Goal: Task Accomplishment & Management: Use online tool/utility

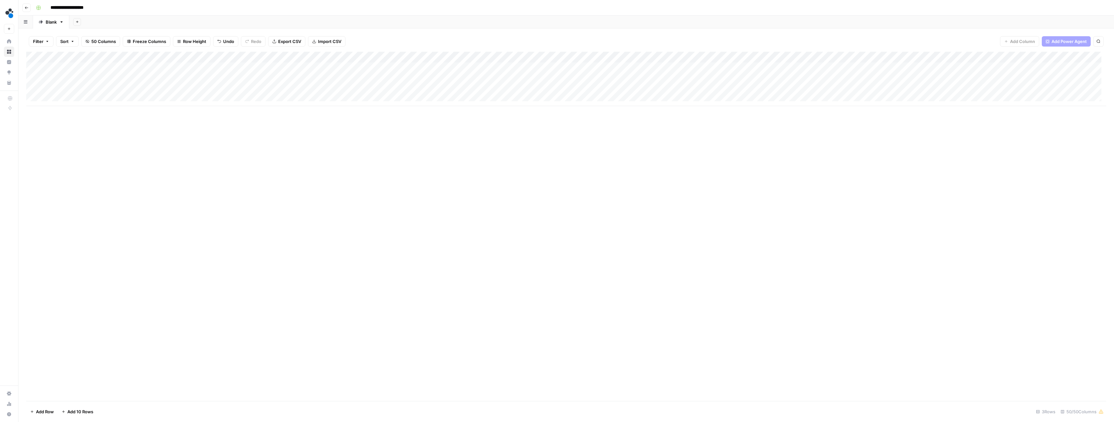
click at [328, 90] on div "Add Column" at bounding box center [566, 79] width 1080 height 54
click at [215, 89] on div "Add Column" at bounding box center [566, 79] width 1080 height 54
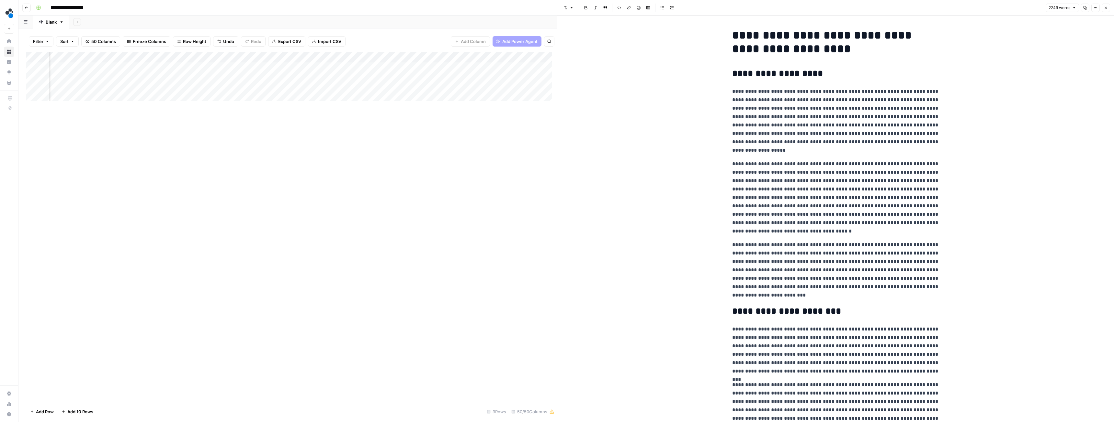
click at [747, 35] on h1 "**********" at bounding box center [835, 41] width 207 height 27
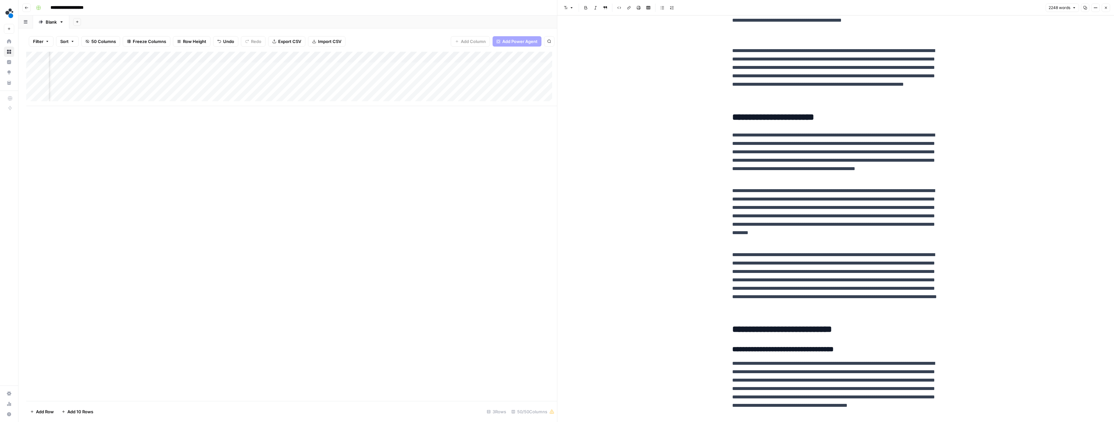
scroll to position [0, 193]
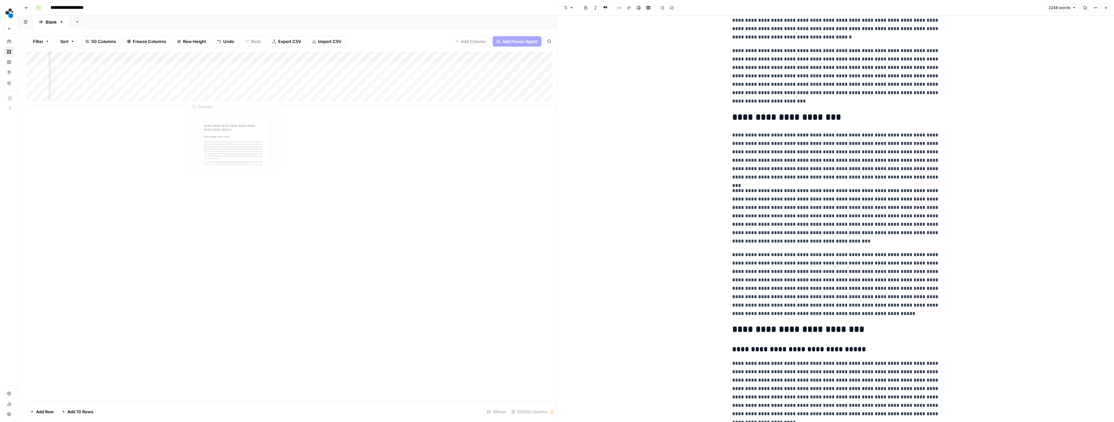
click at [253, 78] on div "Add Column" at bounding box center [291, 79] width 531 height 54
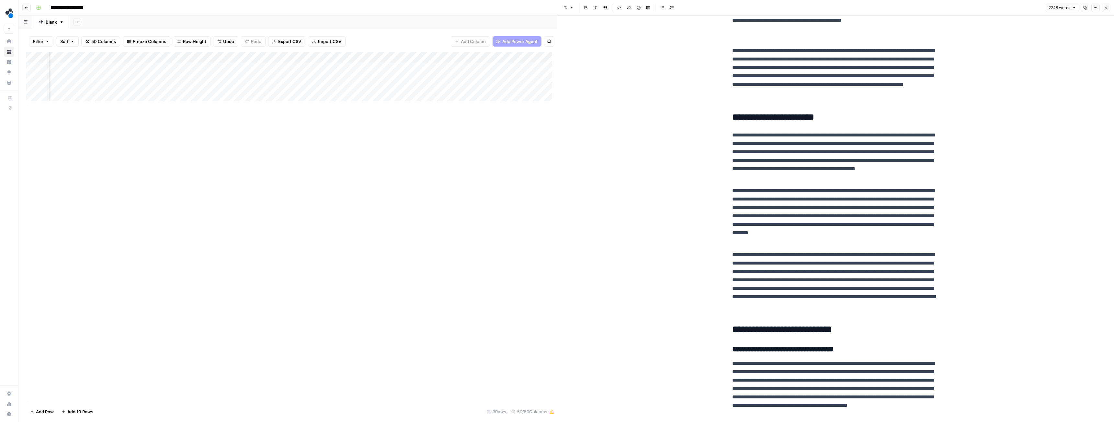
click at [257, 91] on div "Add Column" at bounding box center [291, 79] width 531 height 54
click at [274, 92] on div "Add Column" at bounding box center [291, 79] width 531 height 54
click at [274, 92] on textarea "**********" at bounding box center [289, 90] width 104 height 9
type textarea "**********"
click at [293, 114] on div "Add Column" at bounding box center [291, 227] width 531 height 350
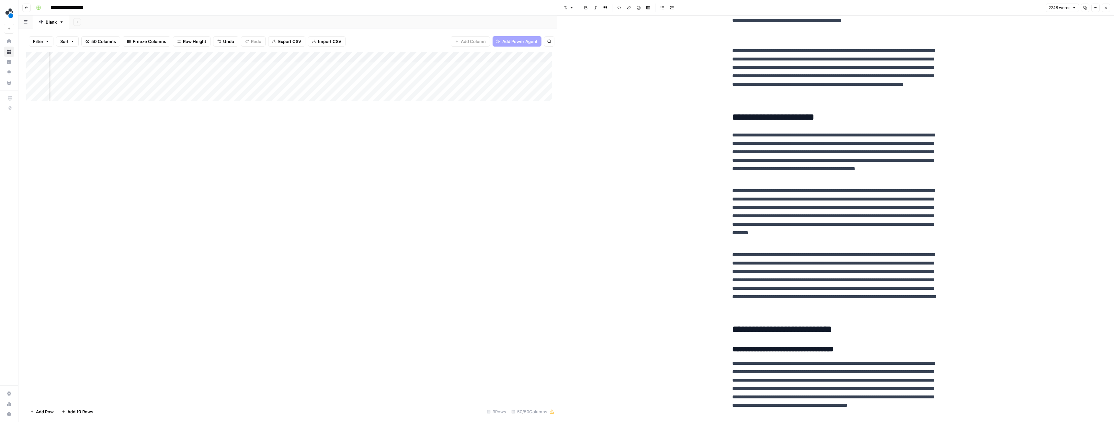
click at [273, 113] on div "Add Column" at bounding box center [291, 227] width 531 height 350
click at [268, 89] on div "Add Column" at bounding box center [291, 79] width 531 height 54
click at [293, 127] on div "Add Column" at bounding box center [291, 227] width 531 height 350
click at [309, 88] on div "Add Column" at bounding box center [291, 79] width 531 height 54
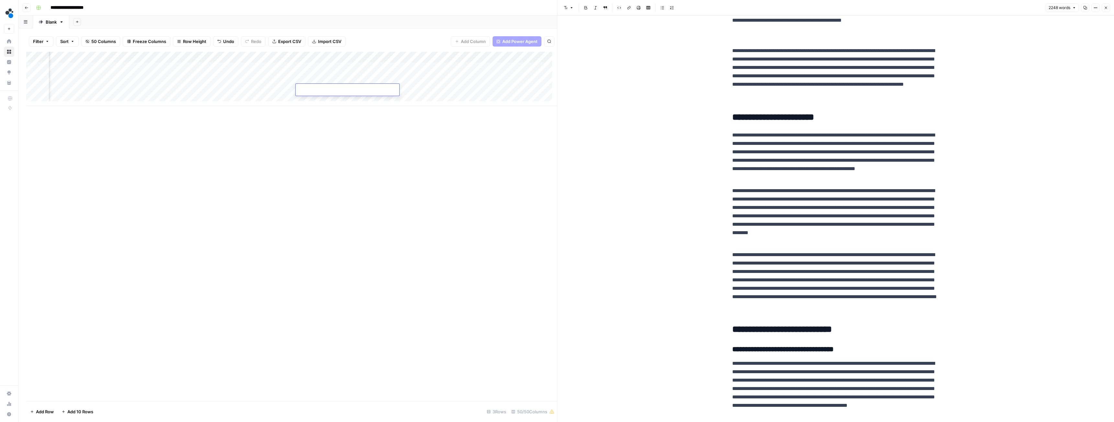
click at [317, 76] on div "Add Column" at bounding box center [291, 79] width 531 height 54
click at [317, 88] on div "Add Column" at bounding box center [291, 79] width 531 height 54
click at [324, 90] on div "Add Column" at bounding box center [291, 79] width 531 height 54
click at [324, 90] on textarea "**********" at bounding box center [348, 90] width 104 height 9
type textarea "**********"
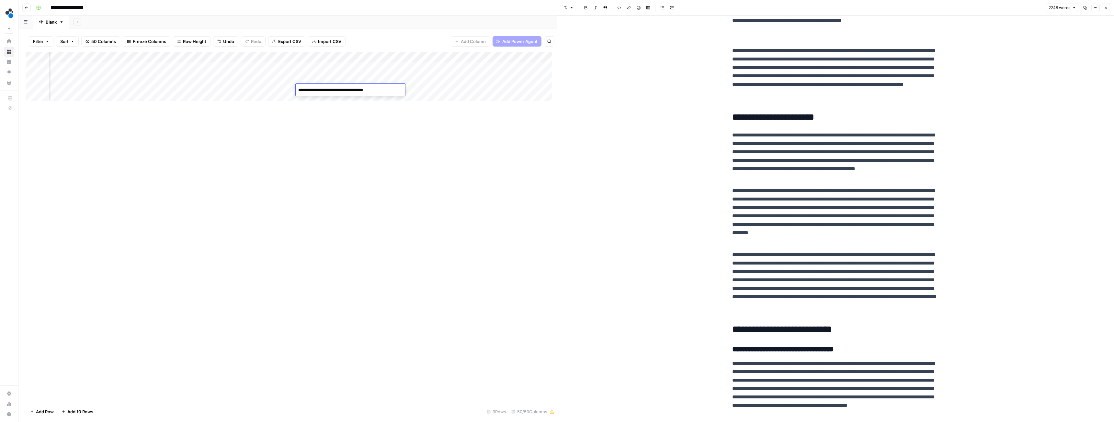
click at [363, 141] on div "Add Column" at bounding box center [291, 227] width 531 height 350
click at [269, 89] on div "Add Column" at bounding box center [291, 79] width 531 height 54
click at [238, 79] on div "Add Column" at bounding box center [291, 79] width 531 height 54
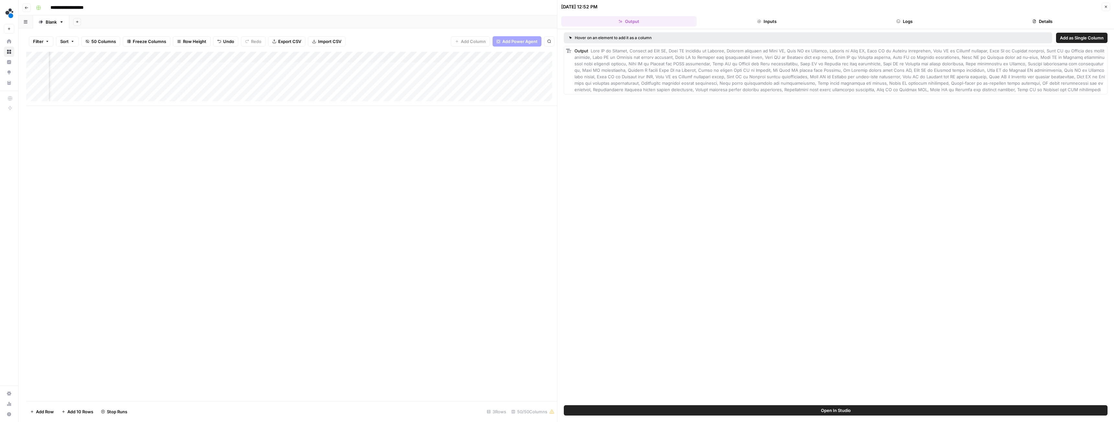
click at [911, 18] on button "Logs" at bounding box center [904, 21] width 135 height 10
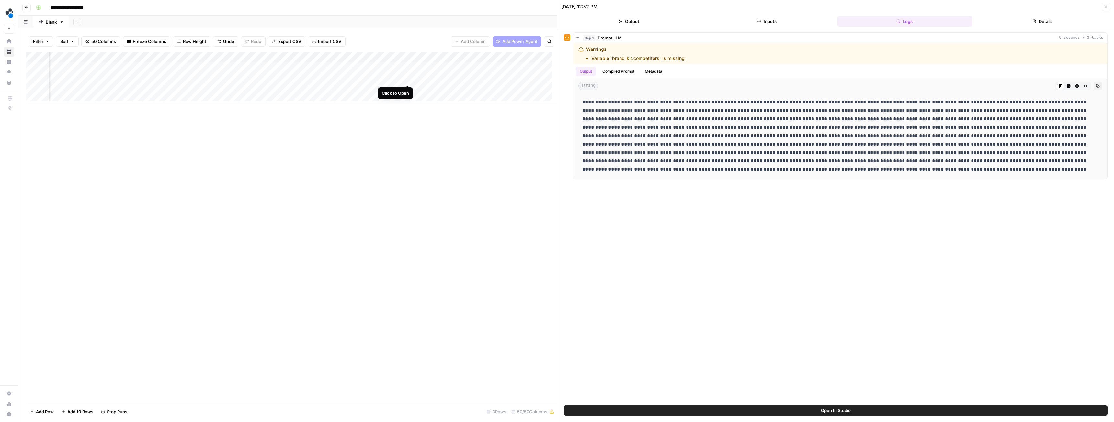
click at [407, 78] on div "Add Column" at bounding box center [291, 79] width 531 height 54
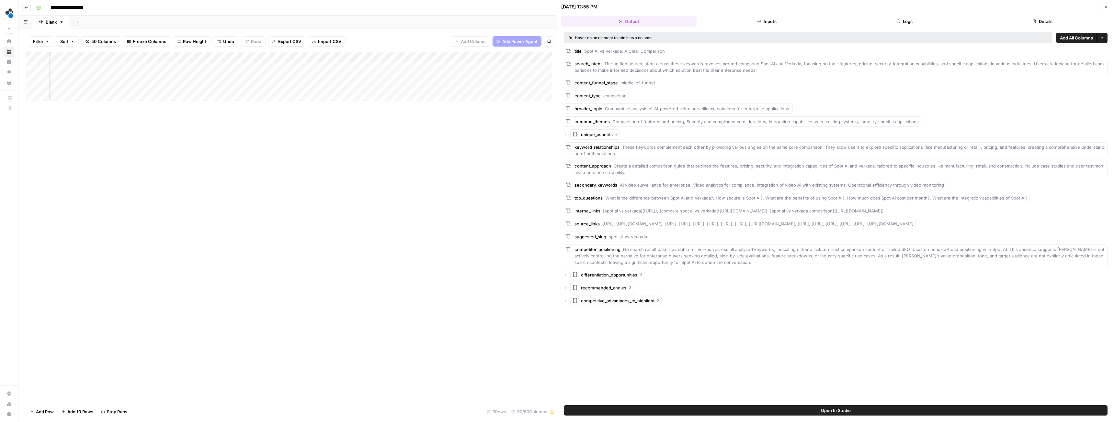
click at [908, 22] on button "Logs" at bounding box center [904, 21] width 135 height 10
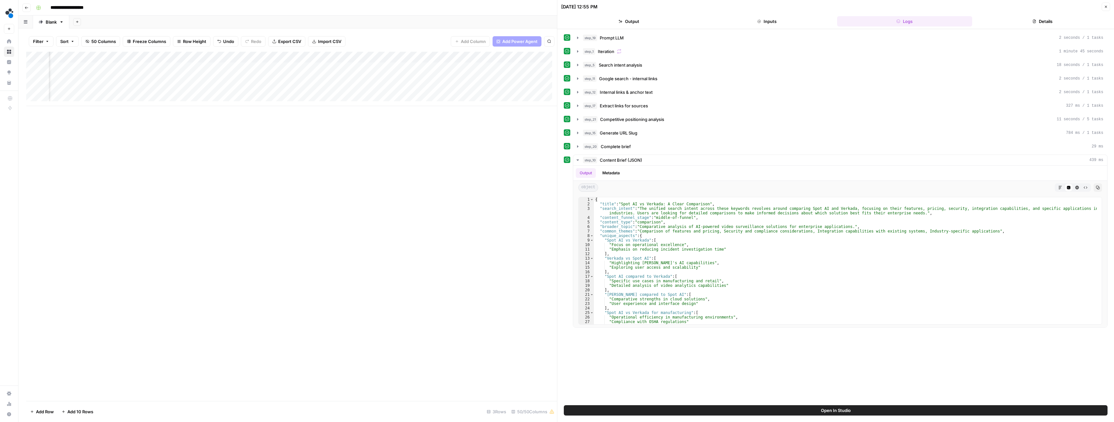
click at [1031, 18] on button "Details" at bounding box center [1041, 21] width 135 height 10
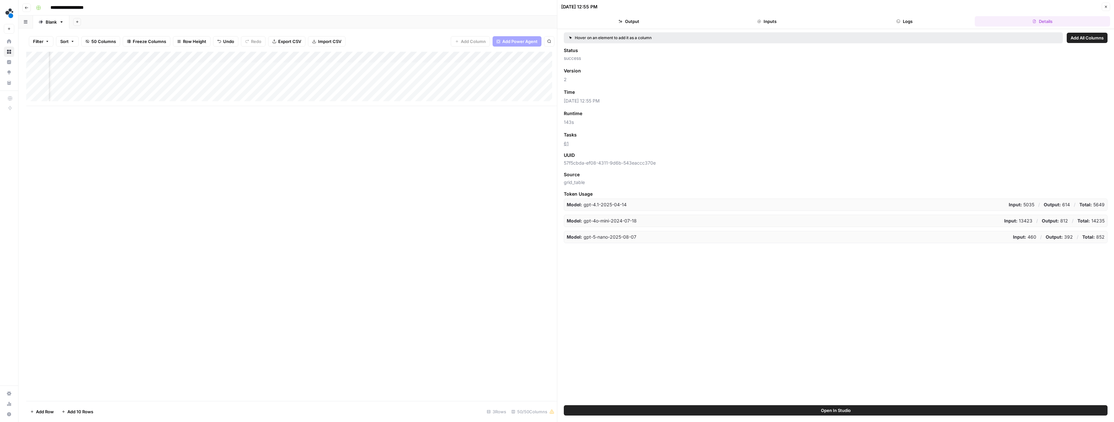
scroll to position [0, 459]
click at [338, 89] on div "Add Column" at bounding box center [291, 79] width 531 height 54
click at [330, 89] on div "Add Column" at bounding box center [291, 79] width 531 height 54
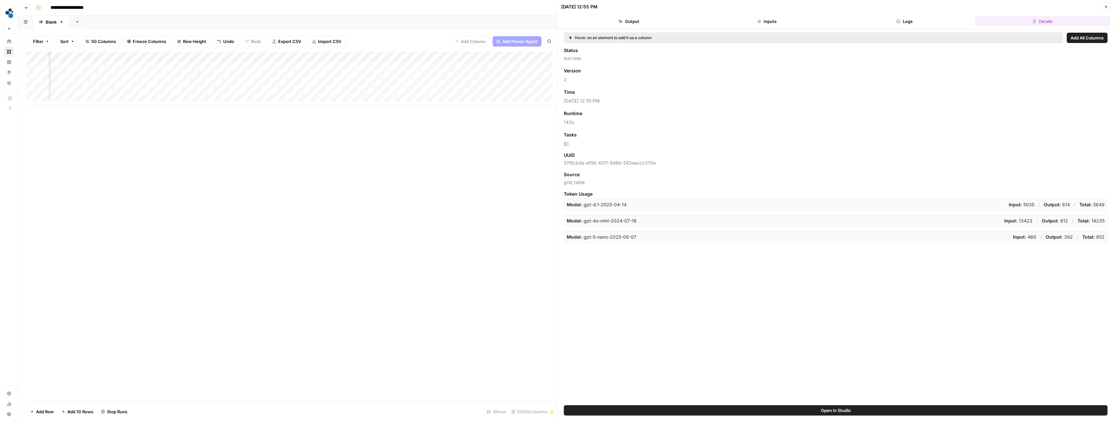
click at [1106, 8] on icon "button" at bounding box center [1105, 7] width 4 height 4
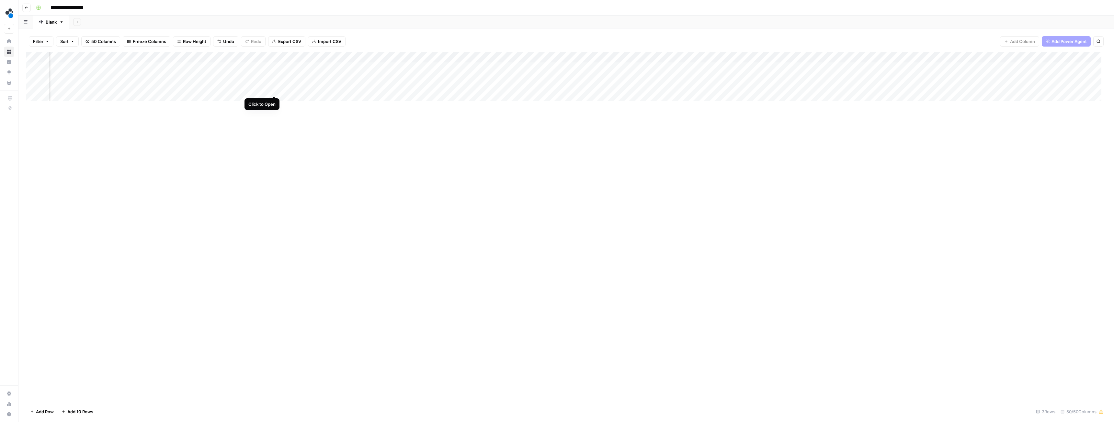
click at [274, 90] on div "Add Column" at bounding box center [566, 79] width 1080 height 54
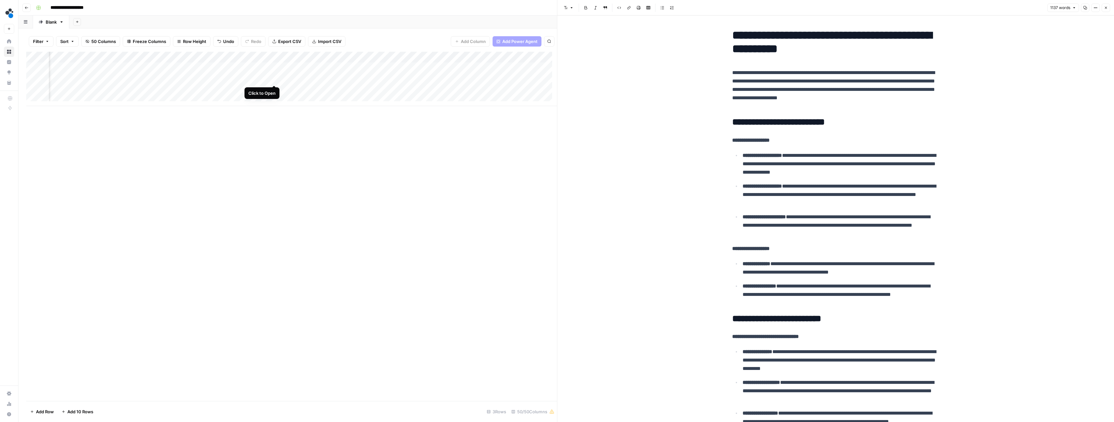
click at [274, 76] on div "Add Column" at bounding box center [291, 79] width 531 height 54
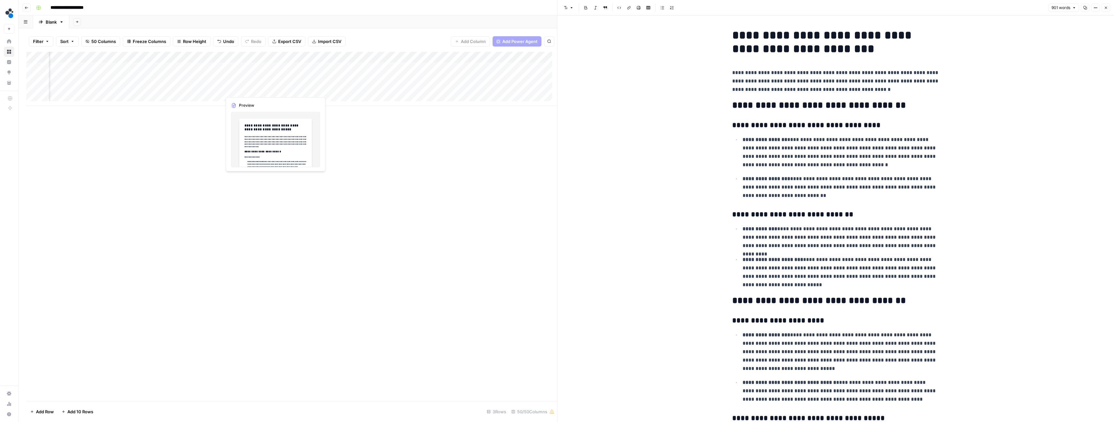
click at [273, 89] on div "Add Column" at bounding box center [291, 79] width 531 height 54
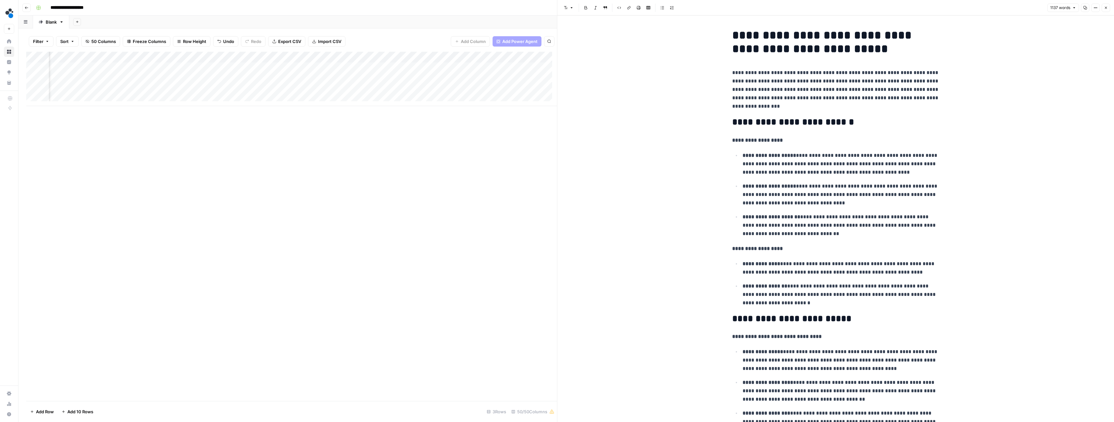
click at [328, 89] on div "Add Column" at bounding box center [291, 79] width 531 height 54
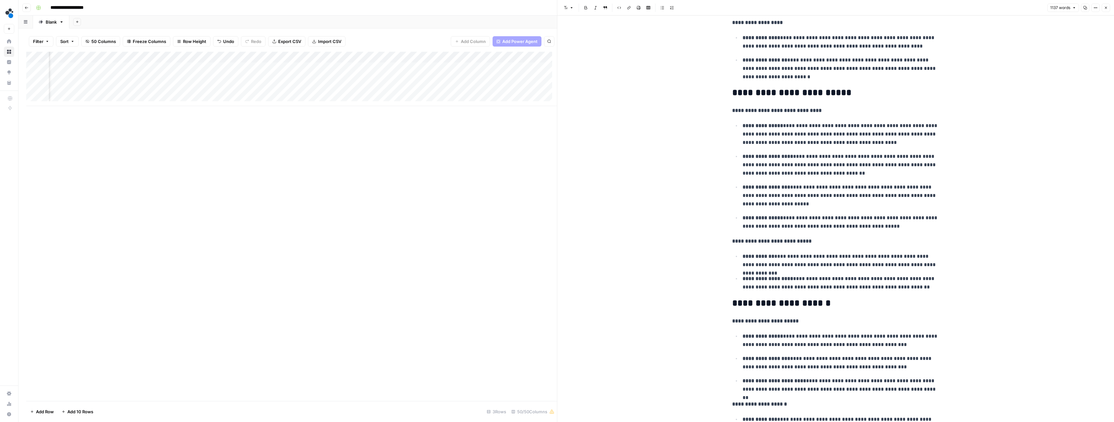
scroll to position [227, 0]
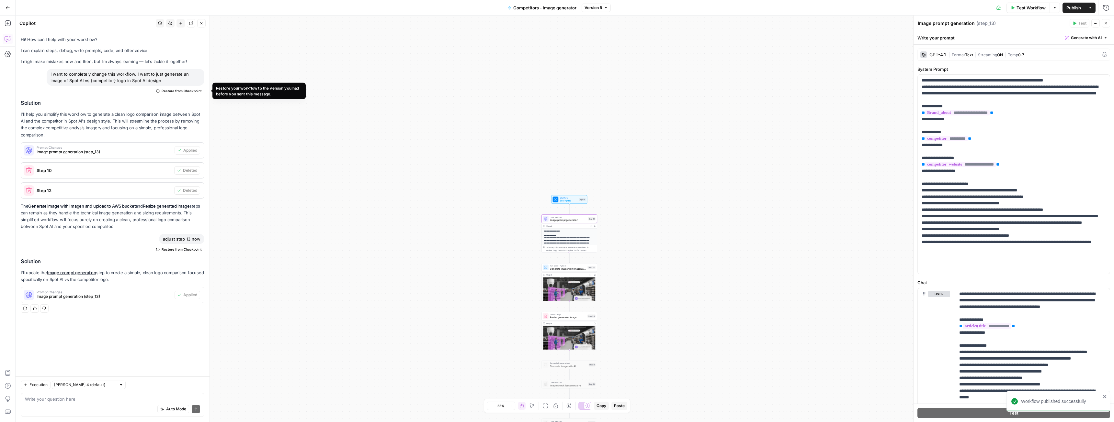
scroll to position [80, 0]
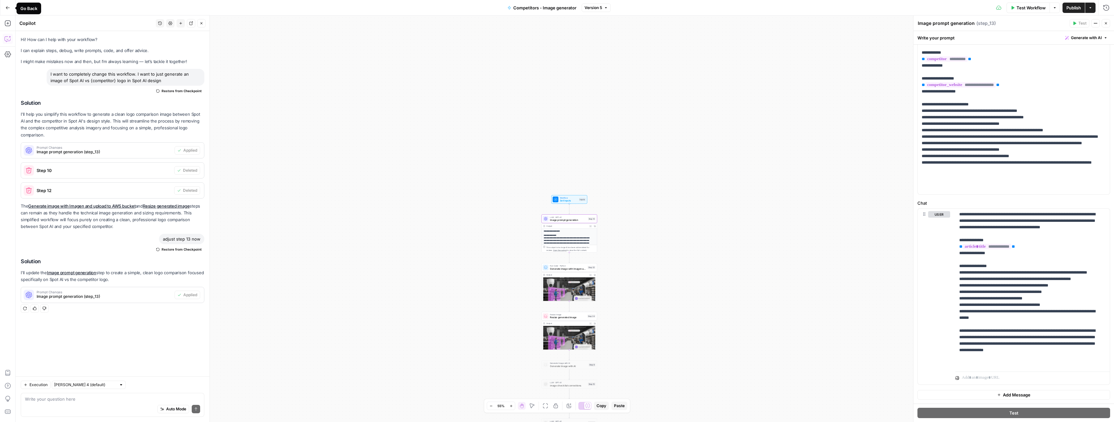
click at [11, 8] on button "Go Back" at bounding box center [8, 8] width 12 height 12
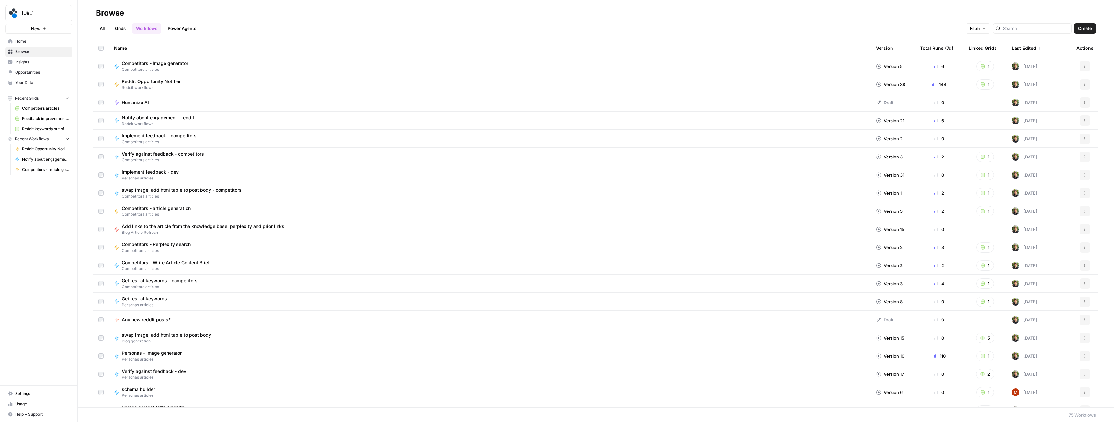
click at [123, 29] on link "Grids" at bounding box center [120, 28] width 18 height 10
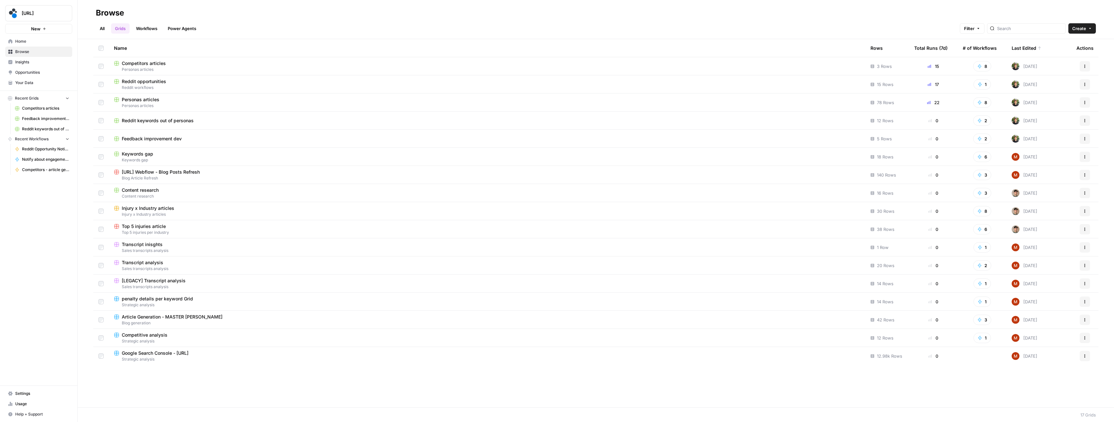
click at [173, 89] on span "Reddit workflows" at bounding box center [487, 88] width 746 height 6
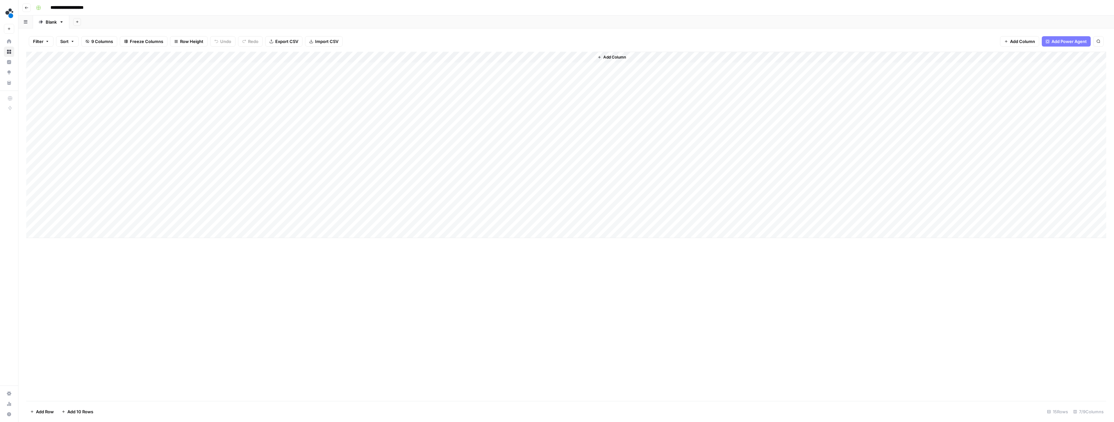
click at [347, 57] on div "Add Column" at bounding box center [566, 145] width 1080 height 186
click at [311, 120] on span "Edit Workflow" at bounding box center [316, 121] width 57 height 6
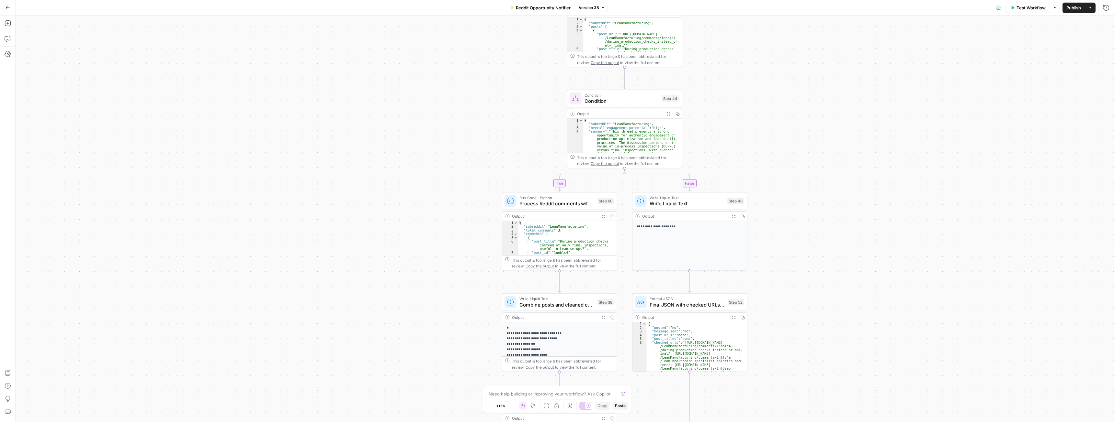
drag, startPoint x: 517, startPoint y: 260, endPoint x: 494, endPoint y: 120, distance: 141.5
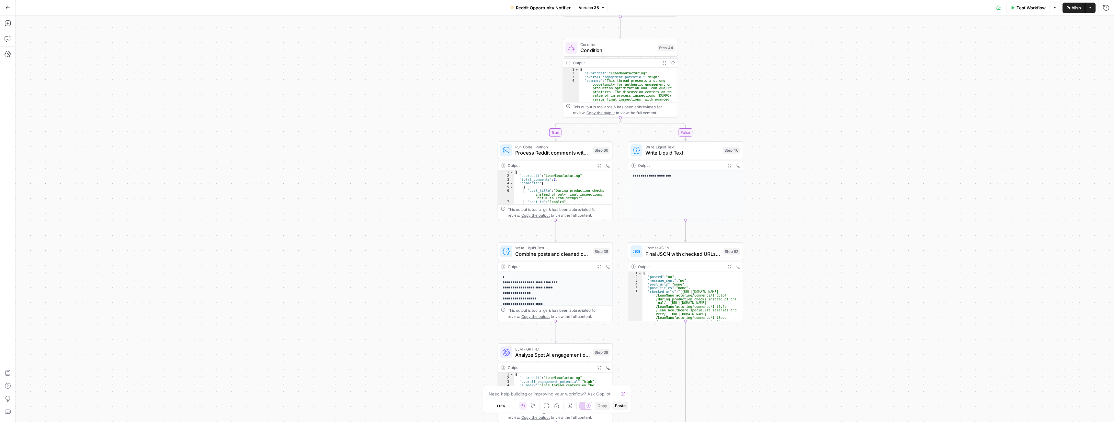
drag, startPoint x: 467, startPoint y: 267, endPoint x: 467, endPoint y: 178, distance: 89.3
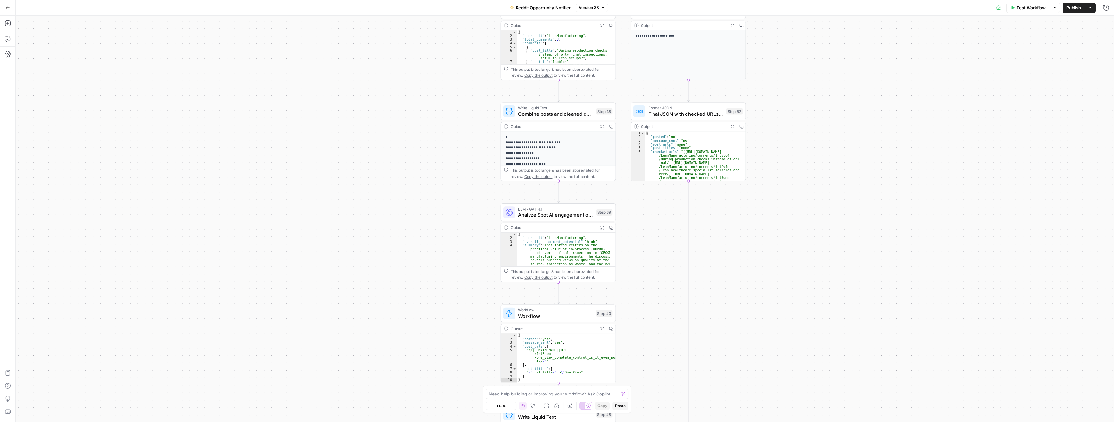
click at [531, 316] on span "Workflow" at bounding box center [555, 316] width 75 height 7
type input "Notify about engagement - reddit"
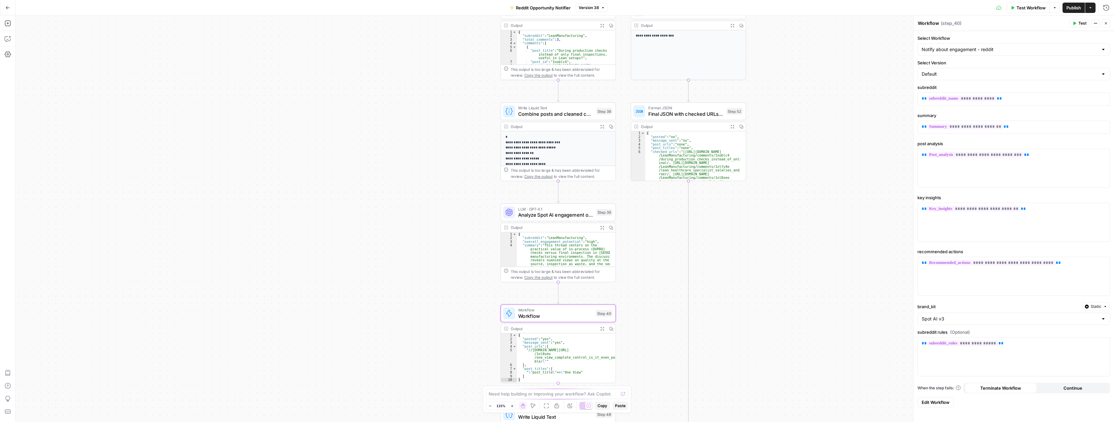
click at [934, 402] on span "Edit Workflow" at bounding box center [935, 402] width 28 height 6
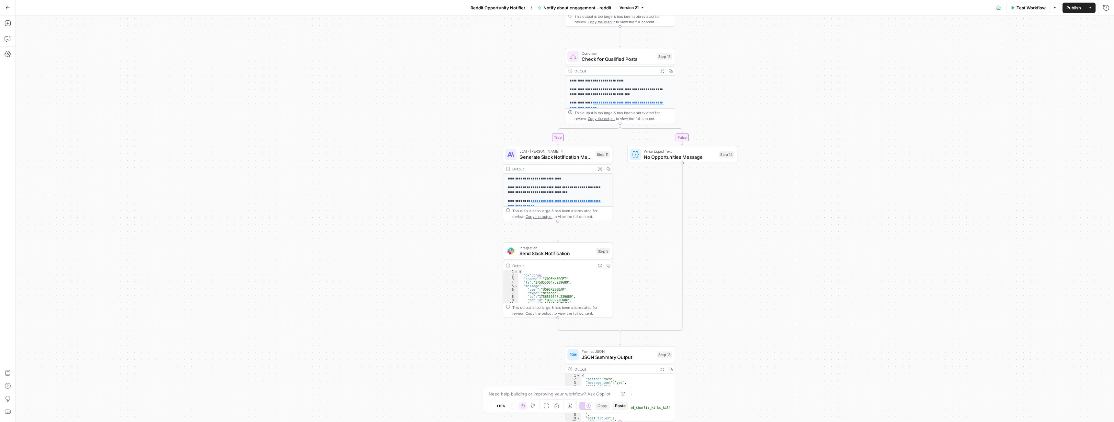
drag, startPoint x: 462, startPoint y: 221, endPoint x: 426, endPoint y: 345, distance: 129.6
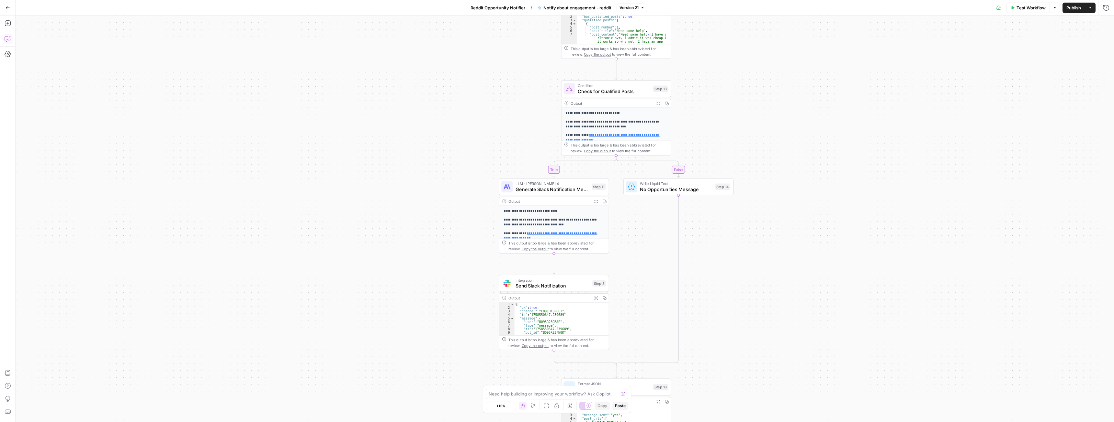
click at [6, 36] on icon "button" at bounding box center [8, 39] width 6 height 6
click at [92, 405] on div "Auto Mode Send" at bounding box center [112, 410] width 175 height 14
type textarea "I want to edit the way suggested engagement message is generated in step 11. Ke…"
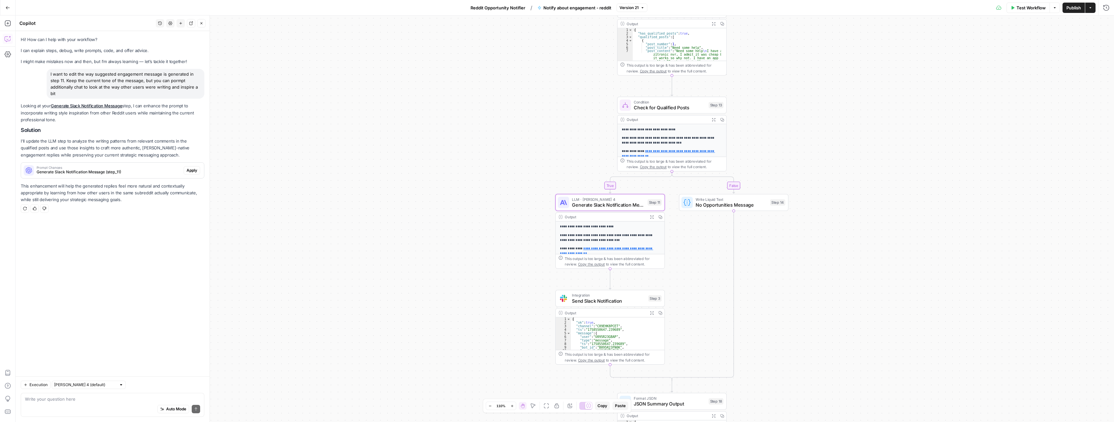
click at [195, 170] on span "Apply" at bounding box center [191, 171] width 11 height 6
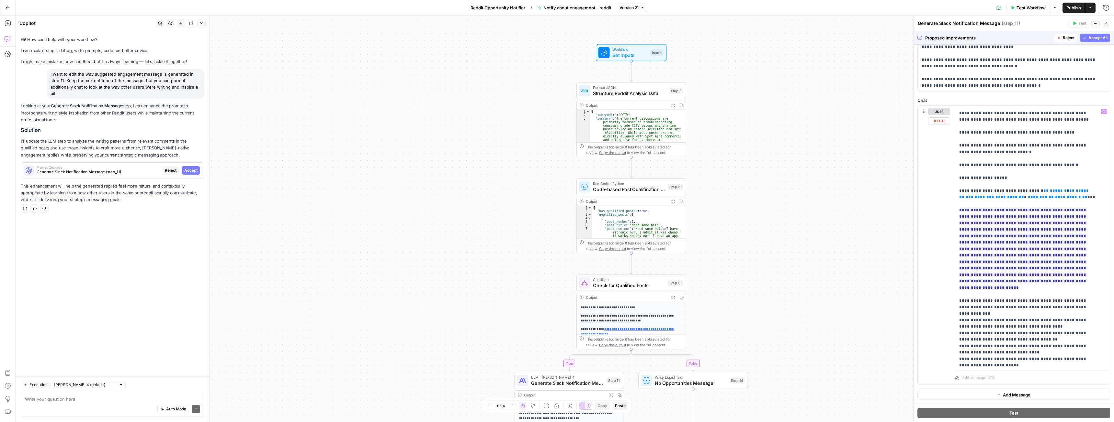
scroll to position [259, 0]
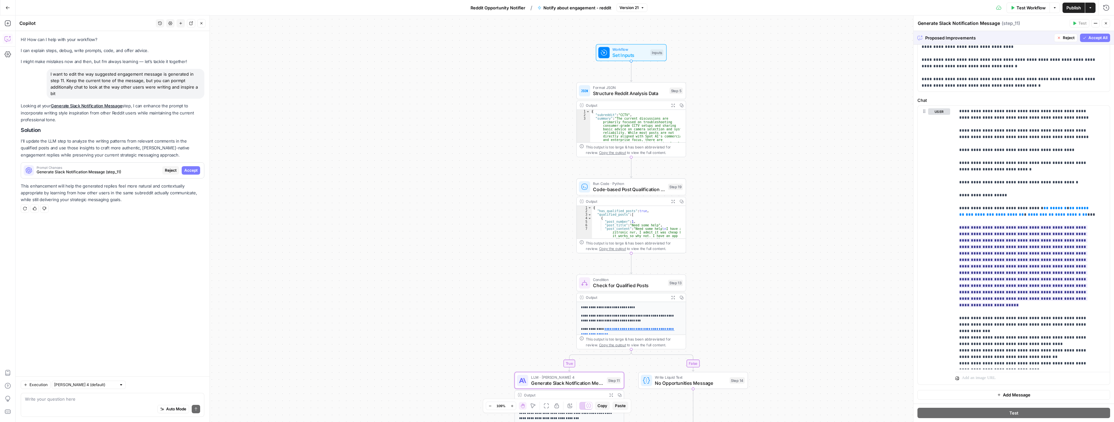
click at [190, 169] on span "Accept" at bounding box center [190, 171] width 13 height 6
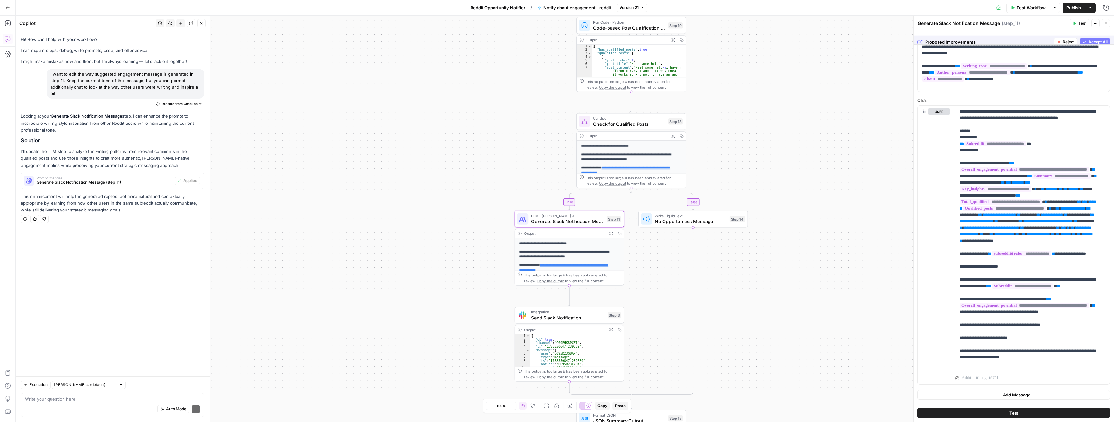
scroll to position [0, 0]
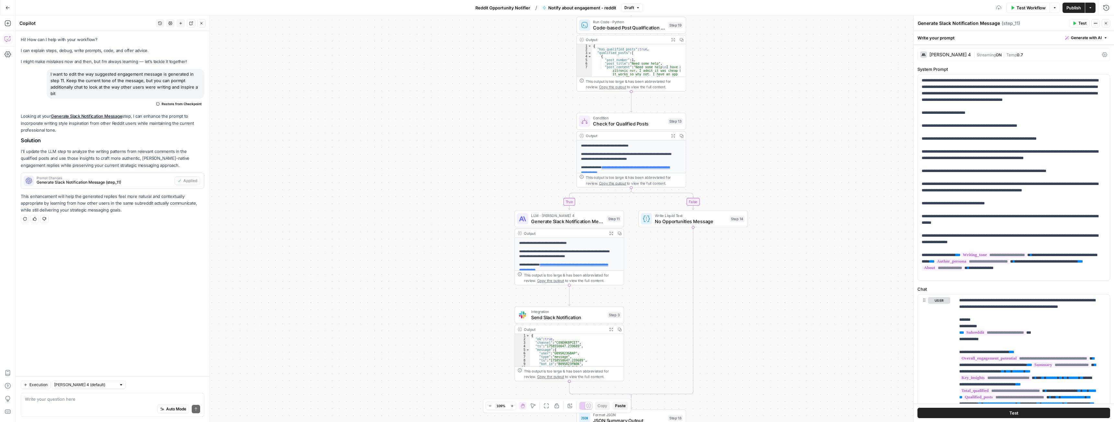
click at [601, 217] on span "LLM · Claude Sonnet 4" at bounding box center [567, 216] width 73 height 6
click at [613, 206] on span "Test" at bounding box center [613, 206] width 8 height 6
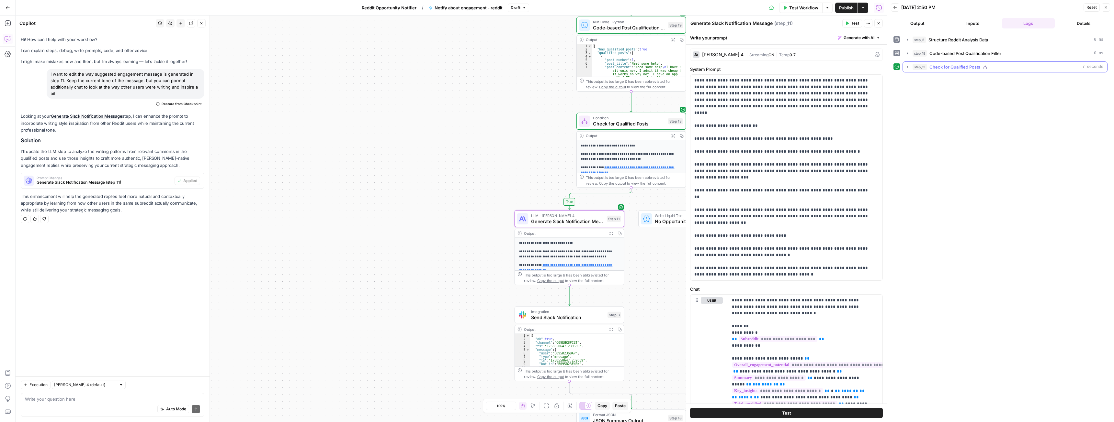
click at [913, 67] on span "step_13" at bounding box center [919, 67] width 14 height 6
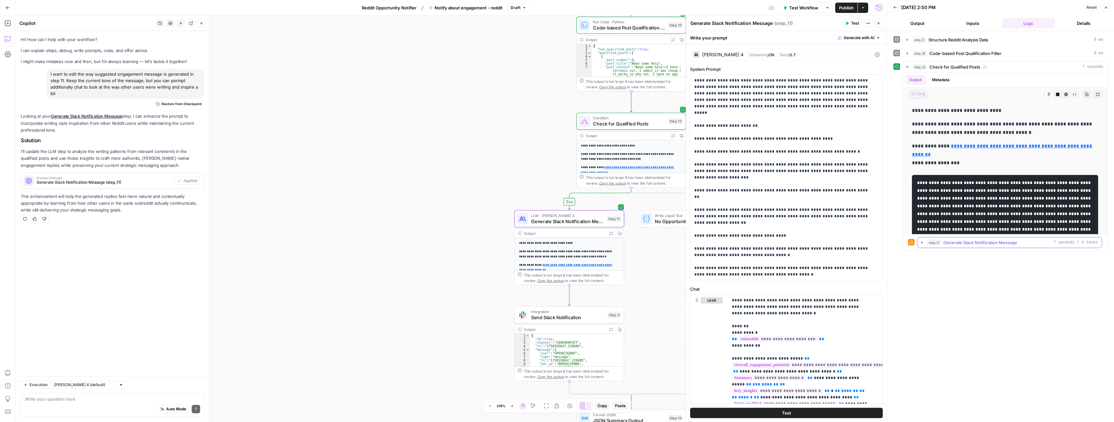
click at [922, 242] on icon "button" at bounding box center [921, 242] width 1 height 2
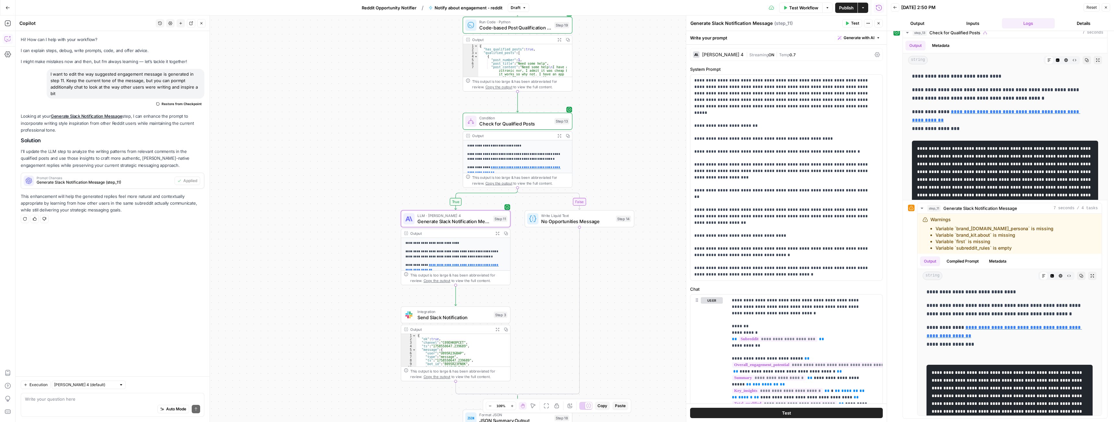
click at [147, 185] on span "Generate Slack Notification Message (step_11)" at bounding box center [104, 183] width 135 height 6
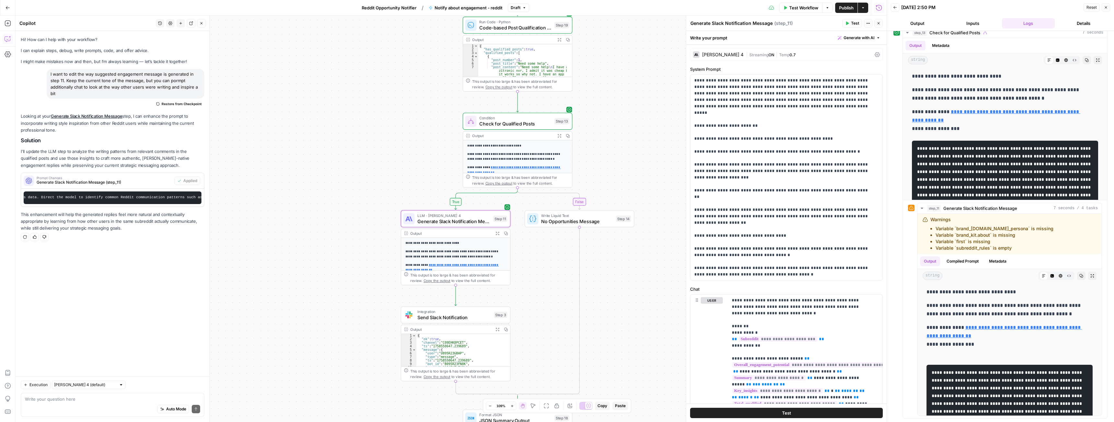
scroll to position [0, 255]
click at [842, 6] on span "Publish" at bounding box center [846, 8] width 15 height 6
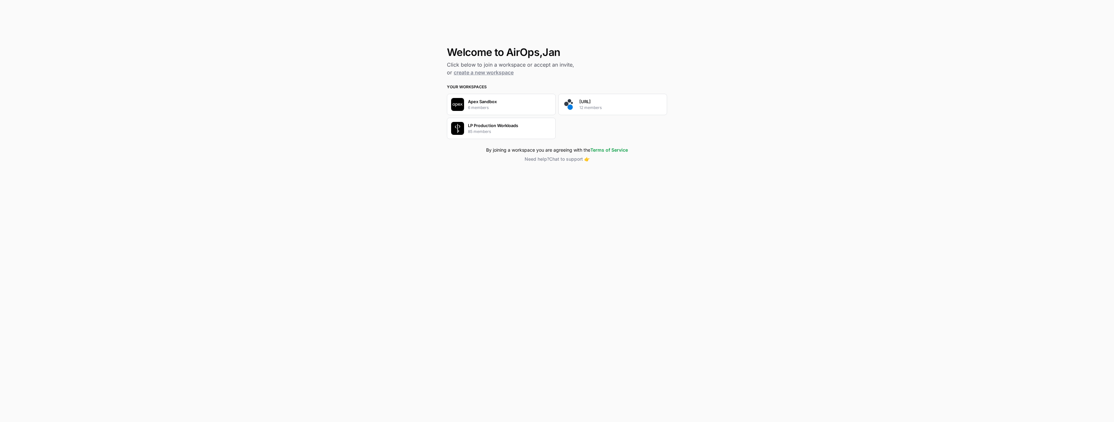
click at [575, 104] on div "spot.ai 12 members" at bounding box center [612, 104] width 109 height 21
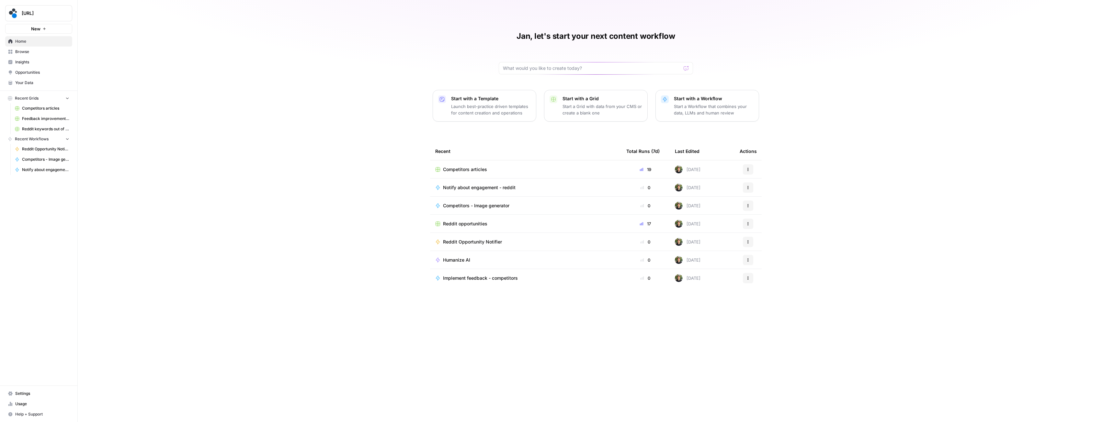
click at [448, 224] on span "Reddit opportunities" at bounding box center [465, 224] width 44 height 6
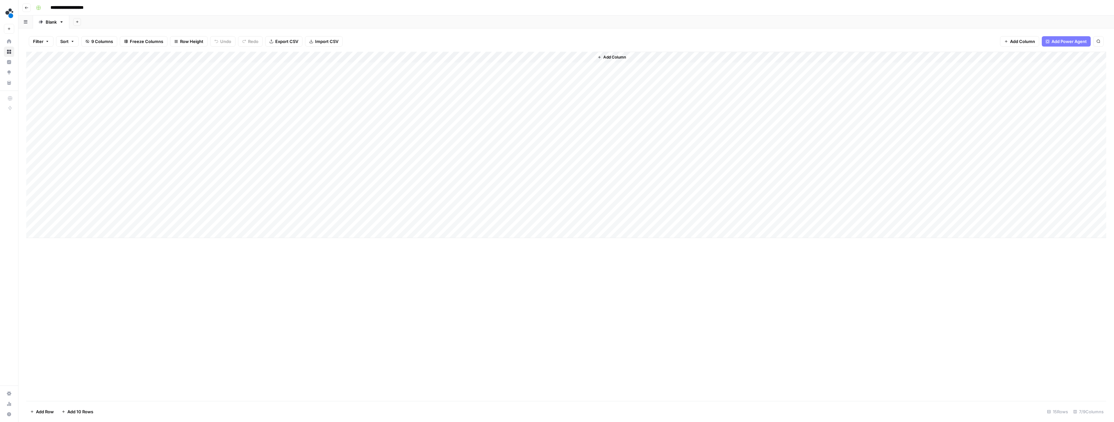
click at [347, 57] on div "Add Column" at bounding box center [566, 145] width 1080 height 186
click at [308, 97] on span "Schedule" at bounding box center [316, 97] width 57 height 6
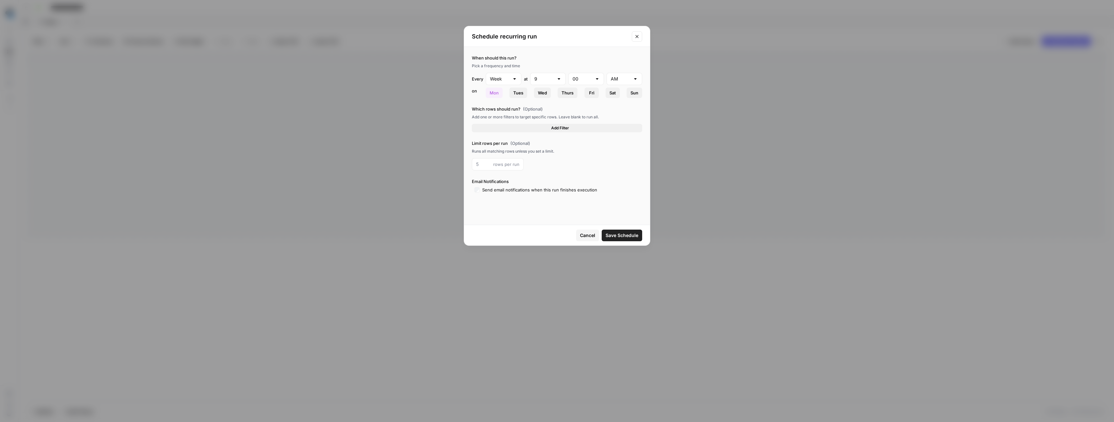
type input "Day"
type input "6"
click at [564, 116] on span "Add Filter" at bounding box center [560, 115] width 18 height 6
click at [495, 119] on input "text" at bounding box center [494, 117] width 36 height 6
click at [499, 135] on span "Subreddit" at bounding box center [499, 133] width 31 height 6
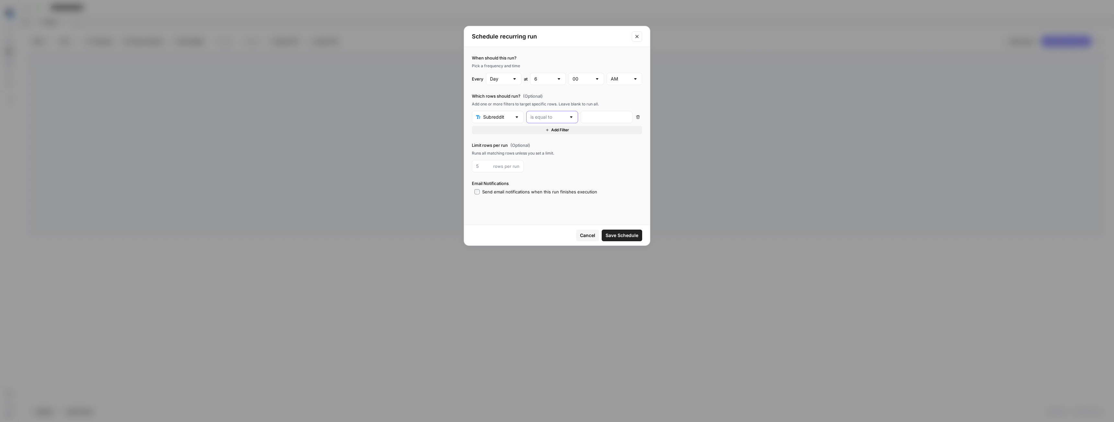
click at [546, 116] on input "text" at bounding box center [548, 117] width 36 height 6
click at [553, 134] on span "is not empty" at bounding box center [551, 133] width 38 height 6
type input "is not empty"
click at [617, 235] on span "Save Schedule" at bounding box center [621, 235] width 33 height 6
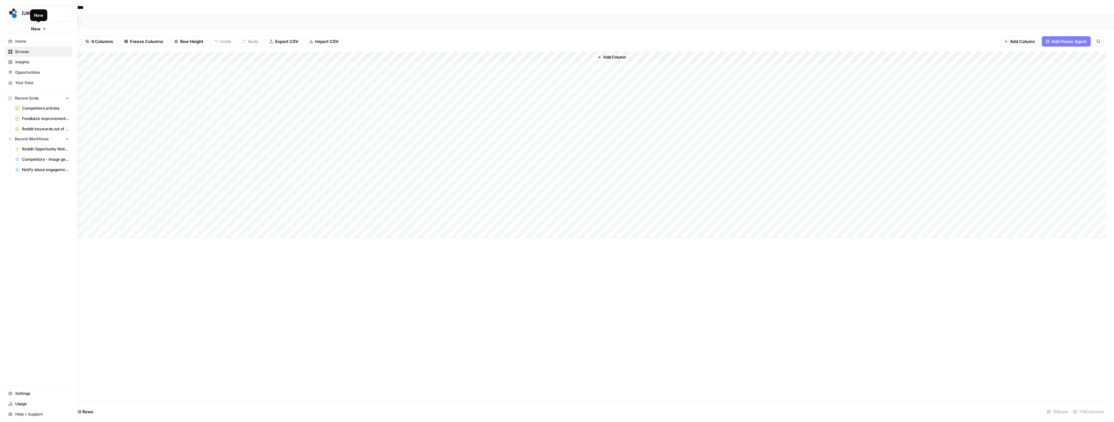
click at [24, 28] on button "New" at bounding box center [38, 29] width 67 height 10
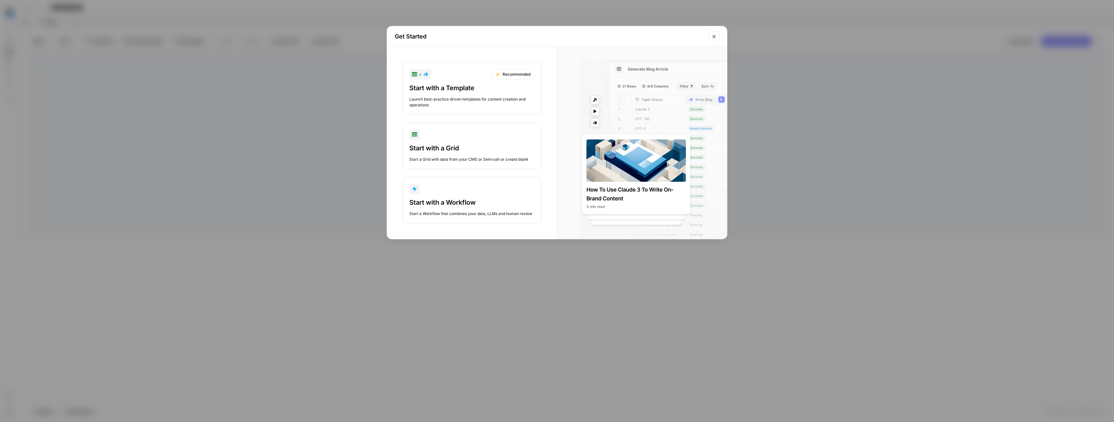
click at [712, 36] on icon "Close modal" at bounding box center [713, 36] width 5 height 5
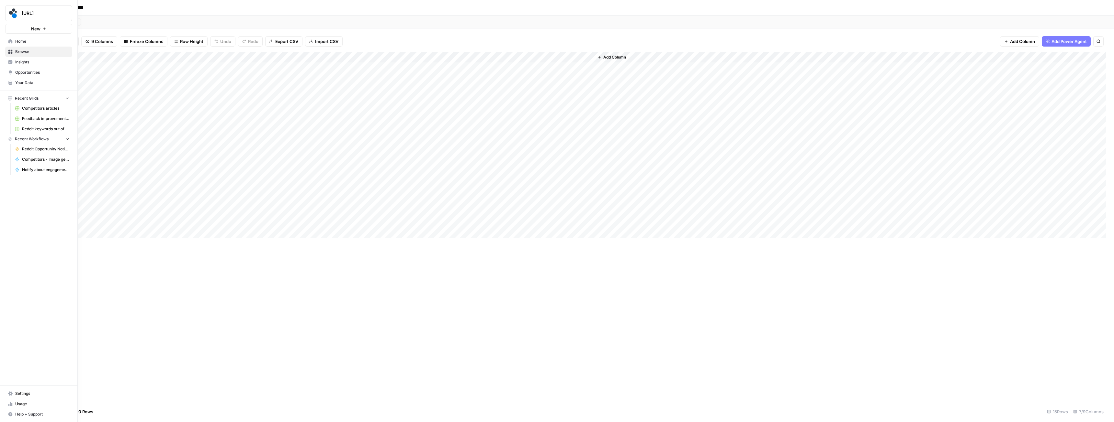
click at [13, 38] on link "Home" at bounding box center [38, 41] width 67 height 10
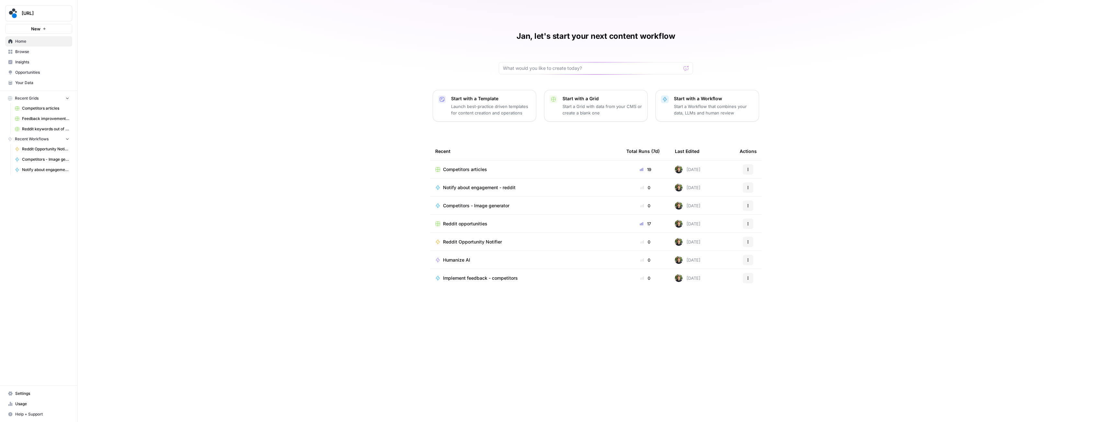
click at [490, 261] on div "Humanize AI" at bounding box center [525, 260] width 181 height 6
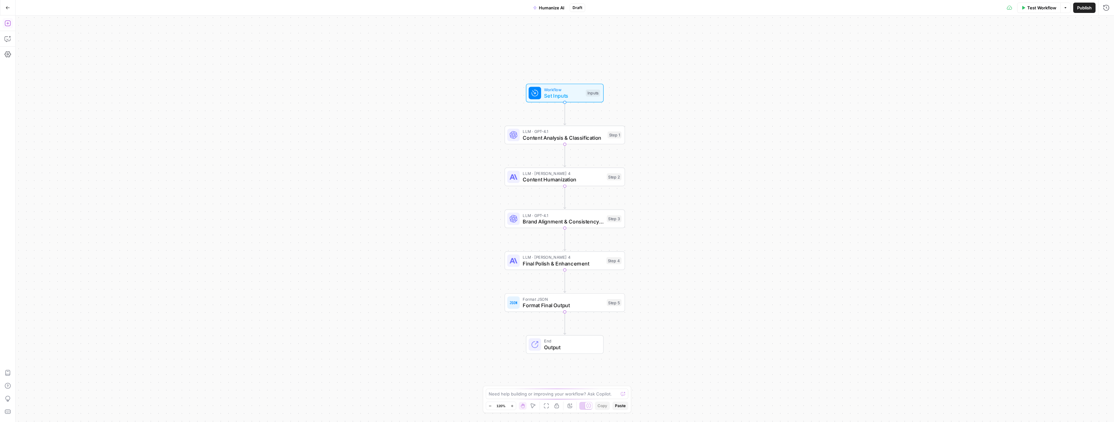
click at [10, 24] on icon "button" at bounding box center [8, 23] width 6 height 6
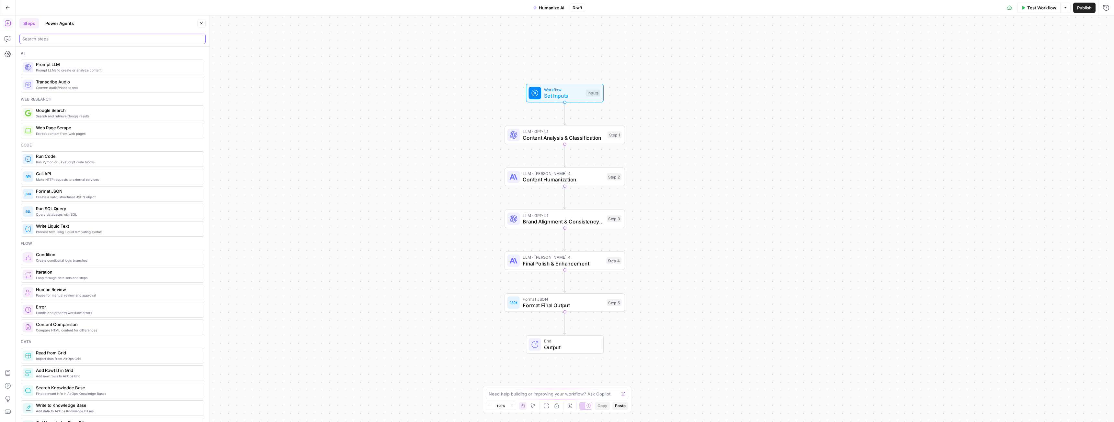
click at [49, 37] on input "search" at bounding box center [112, 39] width 180 height 6
click at [51, 22] on button "Power Agents" at bounding box center [59, 23] width 36 height 10
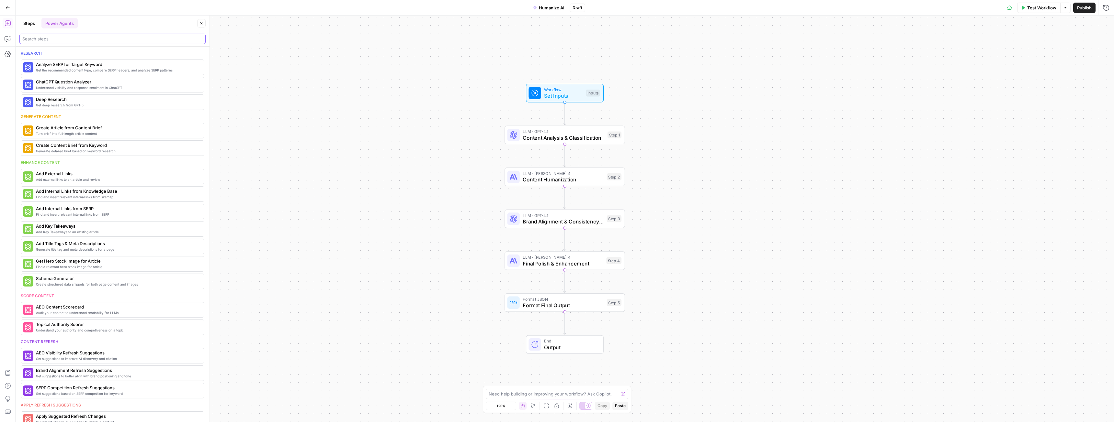
click at [45, 40] on input "search" at bounding box center [112, 39] width 180 height 6
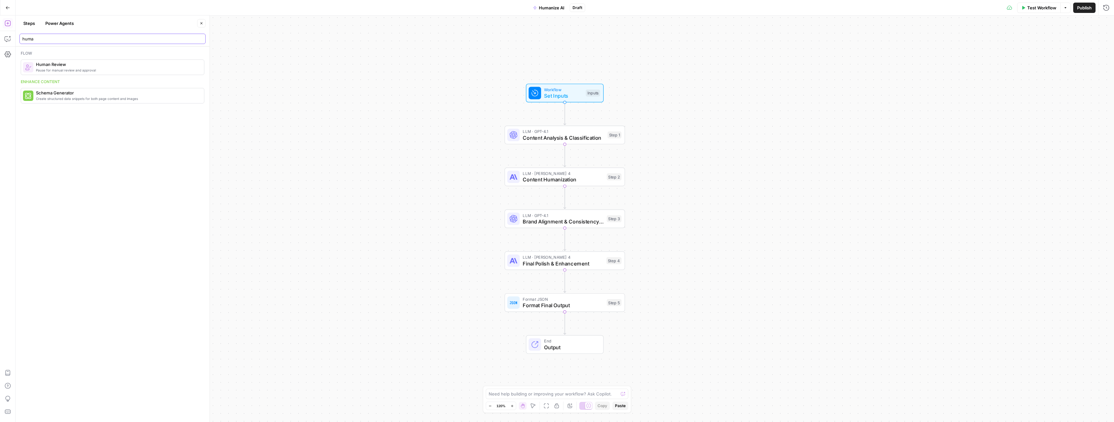
type input "huma"
click at [53, 23] on button "Power Agents" at bounding box center [59, 23] width 36 height 10
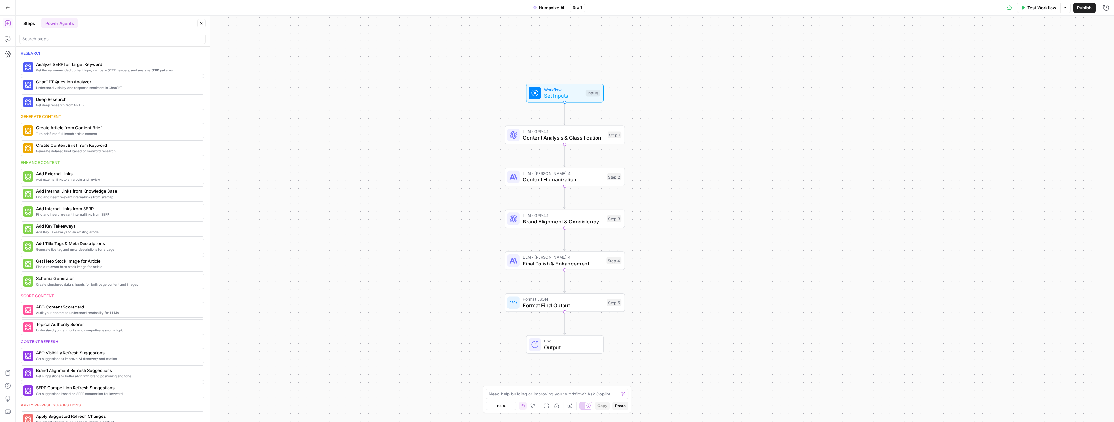
click at [33, 23] on button "Steps" at bounding box center [28, 23] width 19 height 10
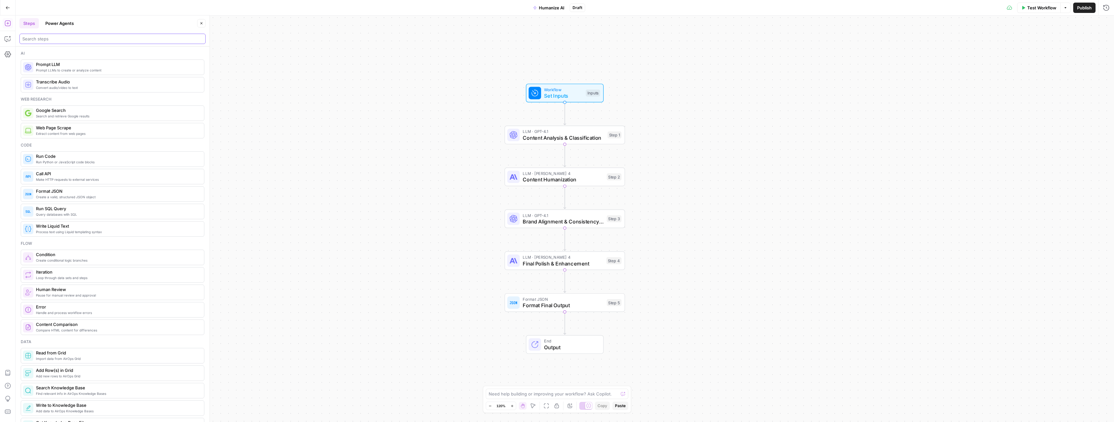
click at [40, 40] on input "search" at bounding box center [112, 39] width 180 height 6
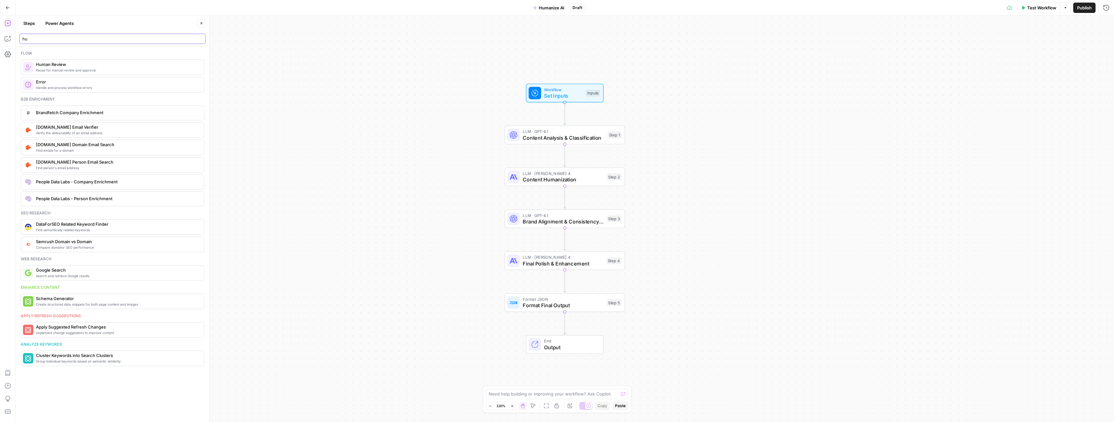
type input "h"
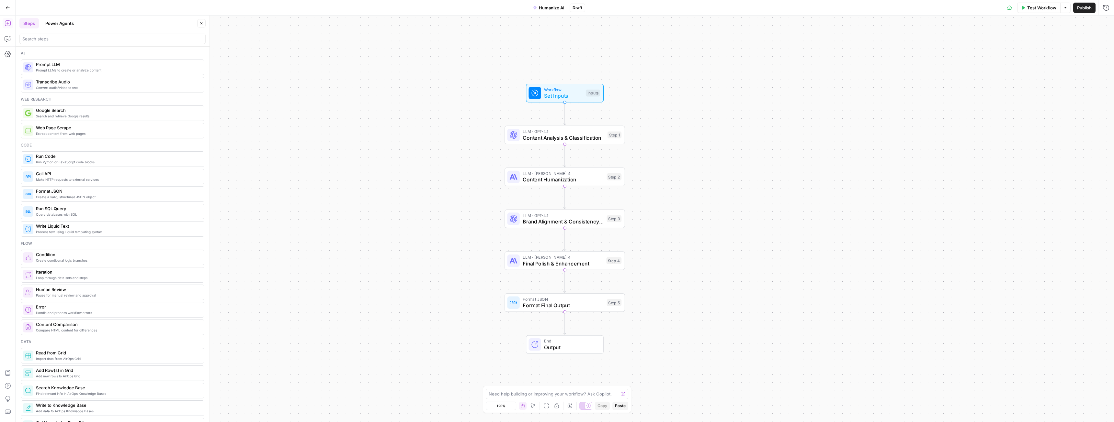
click at [202, 19] on button "Close" at bounding box center [201, 23] width 8 height 8
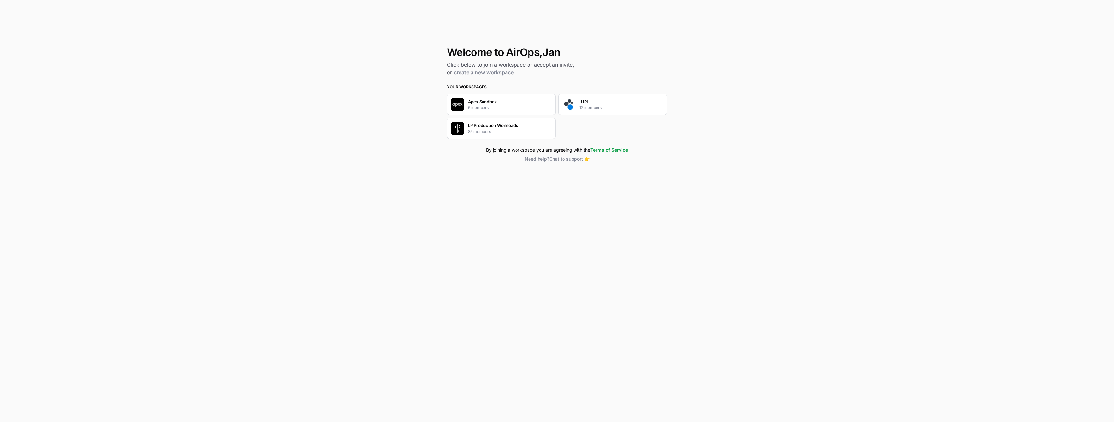
click at [599, 108] on p "12 members" at bounding box center [590, 108] width 22 height 6
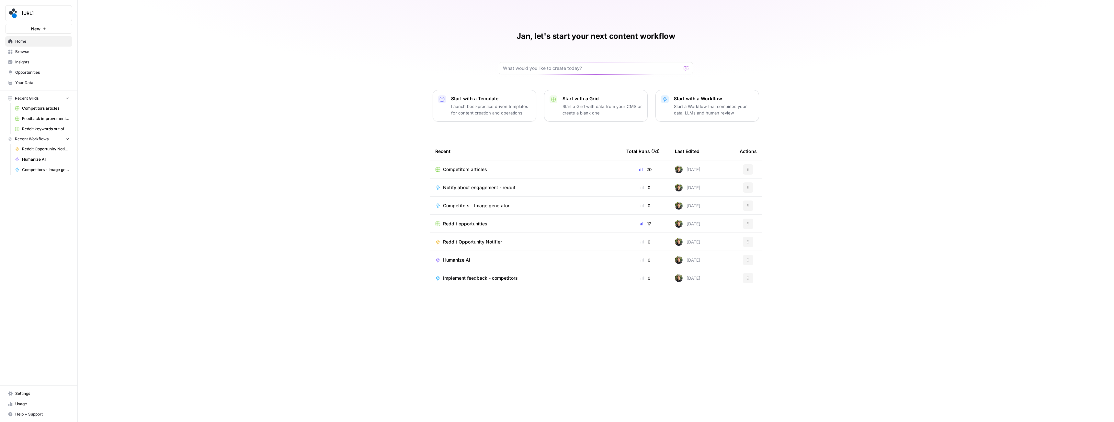
click at [486, 223] on span "Reddit opportunities" at bounding box center [465, 224] width 44 height 6
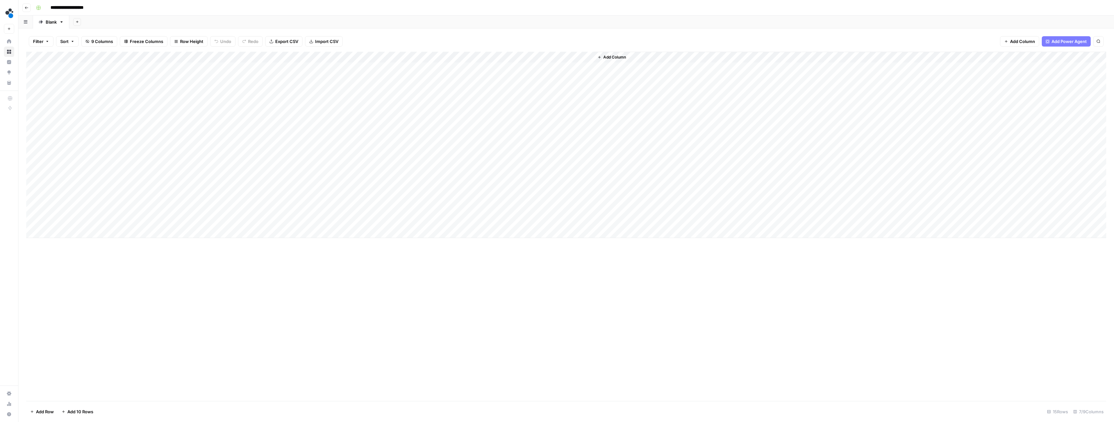
click at [346, 56] on div "Add Column" at bounding box center [566, 145] width 1080 height 186
click at [301, 122] on span "Edit Workflow" at bounding box center [316, 121] width 57 height 6
